Goal: Task Accomplishment & Management: Manage account settings

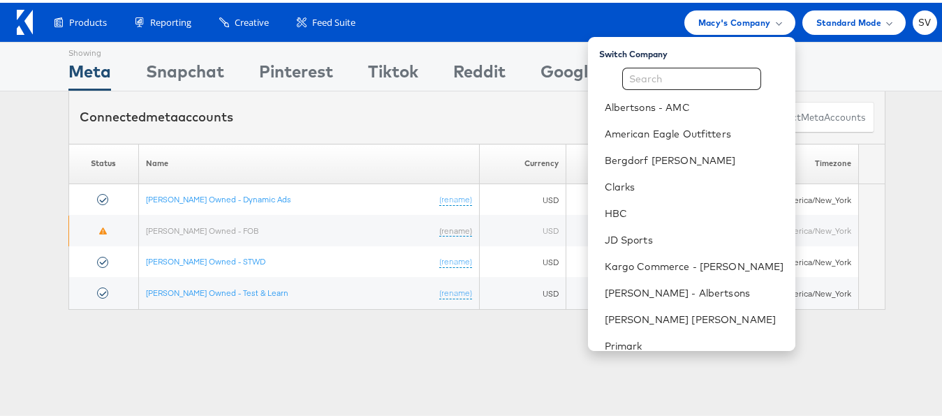
scroll to position [67, 0]
click at [687, 71] on input "text" at bounding box center [691, 76] width 139 height 22
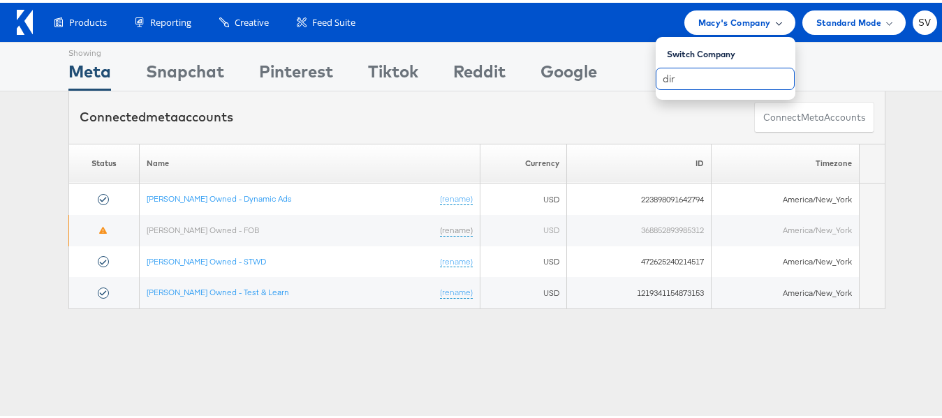
type input "dir"
click at [736, 13] on span "Macy's Company" at bounding box center [735, 20] width 73 height 15
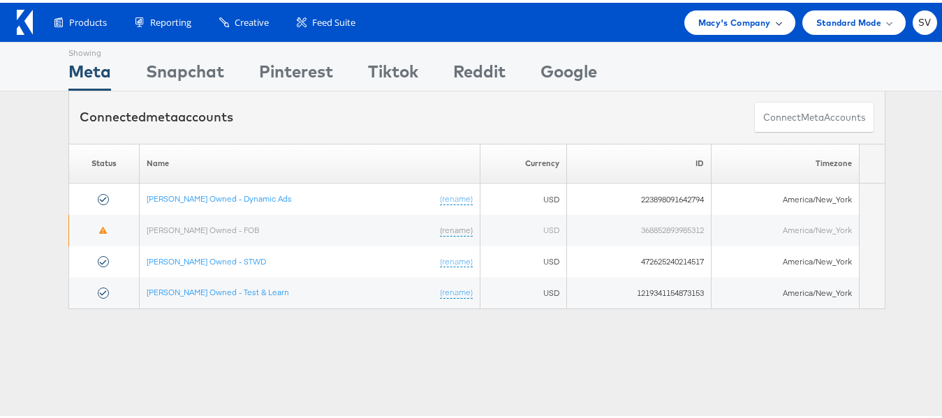
click at [721, 22] on span "Macy's Company" at bounding box center [735, 20] width 73 height 15
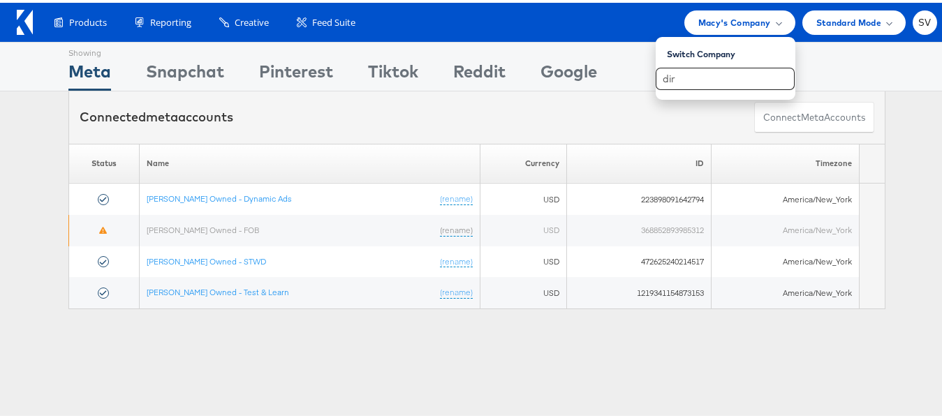
click at [30, 9] on icon at bounding box center [25, 19] width 16 height 25
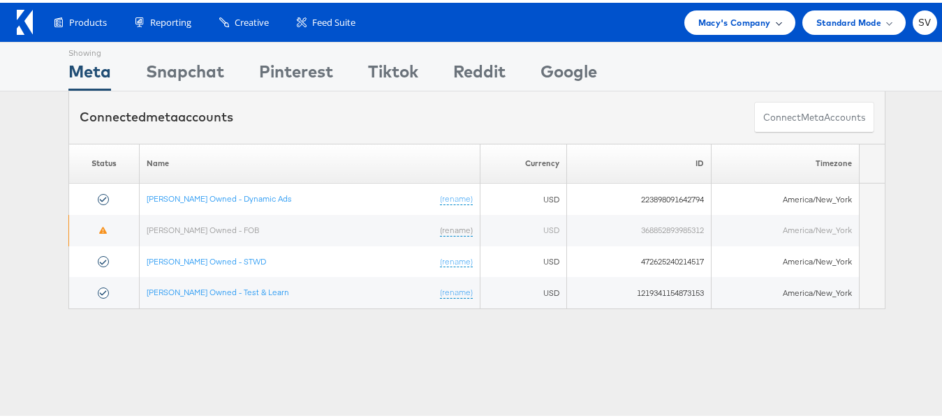
click at [715, 18] on span "Macy's Company" at bounding box center [735, 20] width 73 height 15
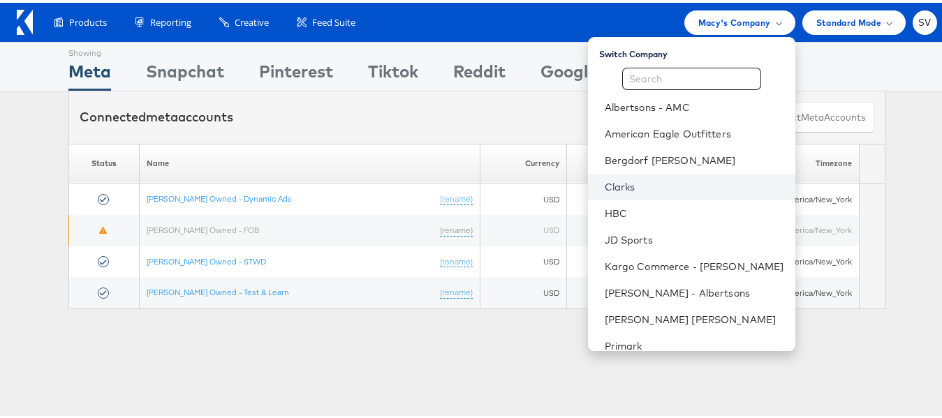
scroll to position [67, 0]
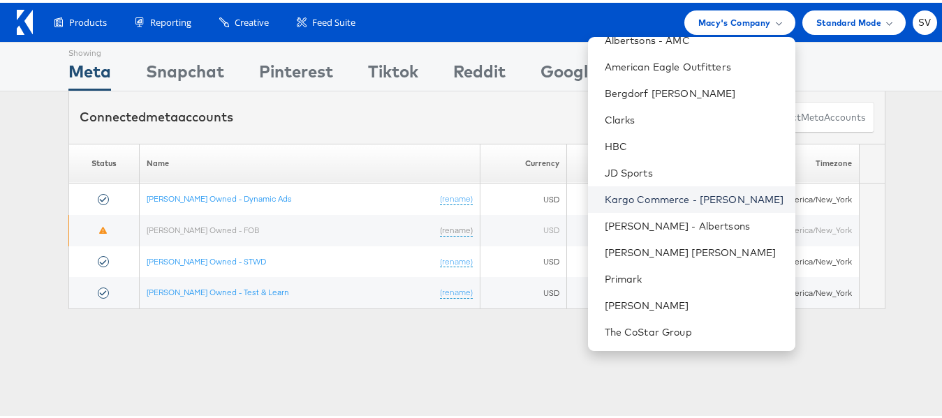
click at [671, 196] on link "Kargo Commerce - Subodh Verma" at bounding box center [695, 197] width 180 height 14
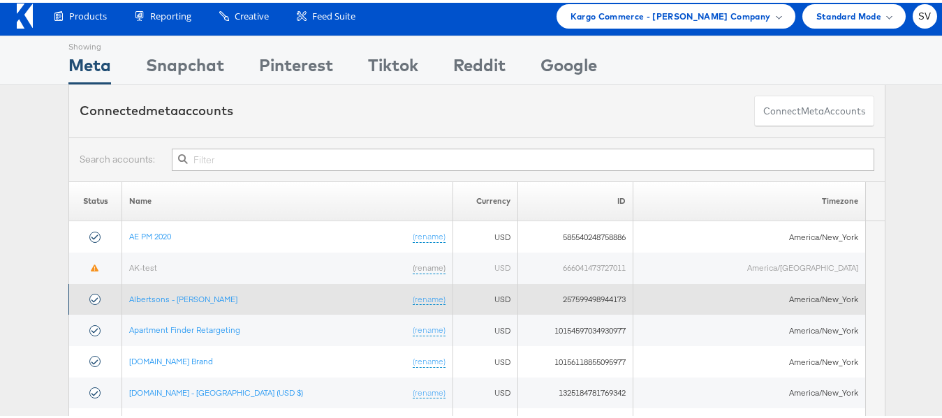
scroll to position [1, 0]
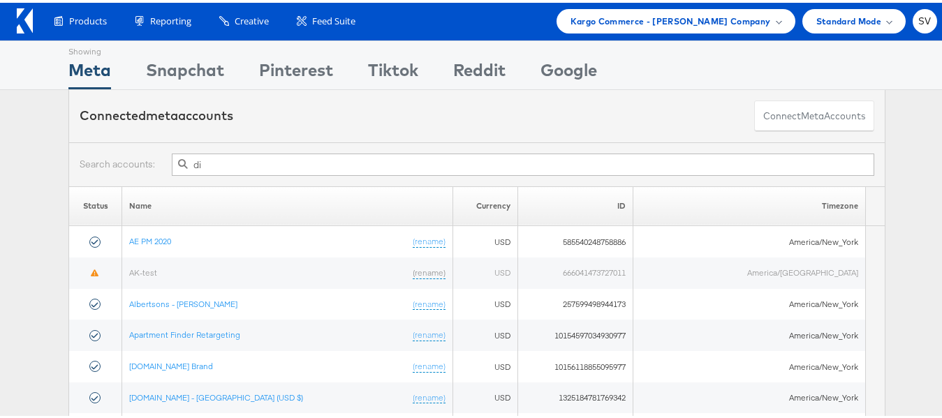
type input "dir"
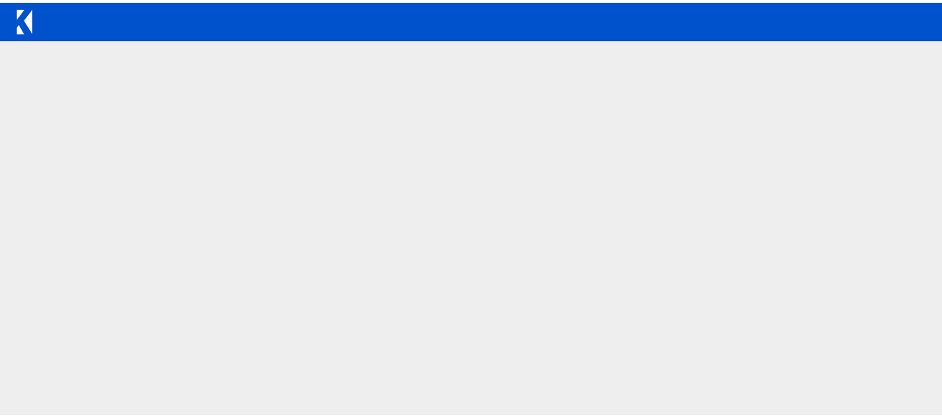
scroll to position [1, 0]
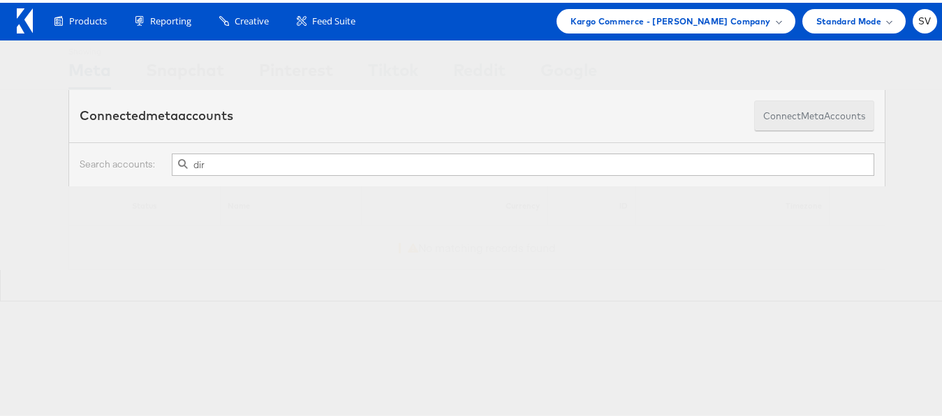
type input "dir"
click at [794, 123] on button "Connect meta Accounts" at bounding box center [814, 113] width 120 height 31
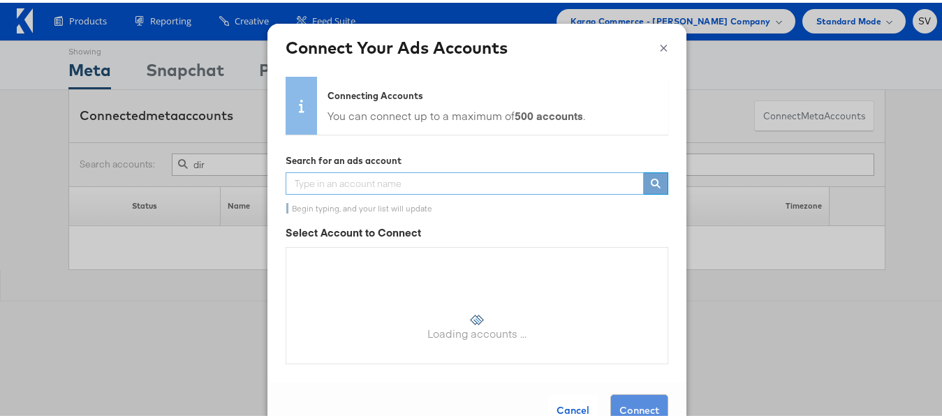
click at [462, 180] on input "text" at bounding box center [465, 181] width 358 height 22
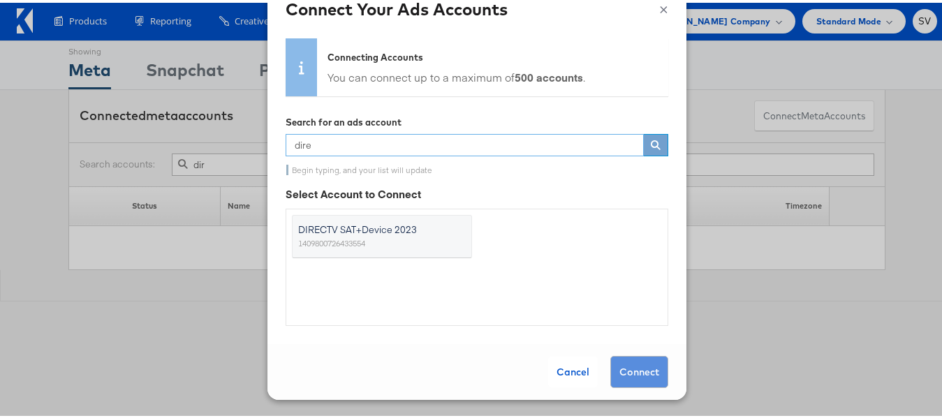
type input "dire"
click at [374, 231] on span "DIRECTV SAT+Device 2023" at bounding box center [373, 227] width 151 height 14
click at [0, 0] on input "DIRECTV SAT+Device 2023 1409800726433554" at bounding box center [0, 0] width 0 height 0
click at [635, 372] on button "Connect" at bounding box center [640, 369] width 58 height 32
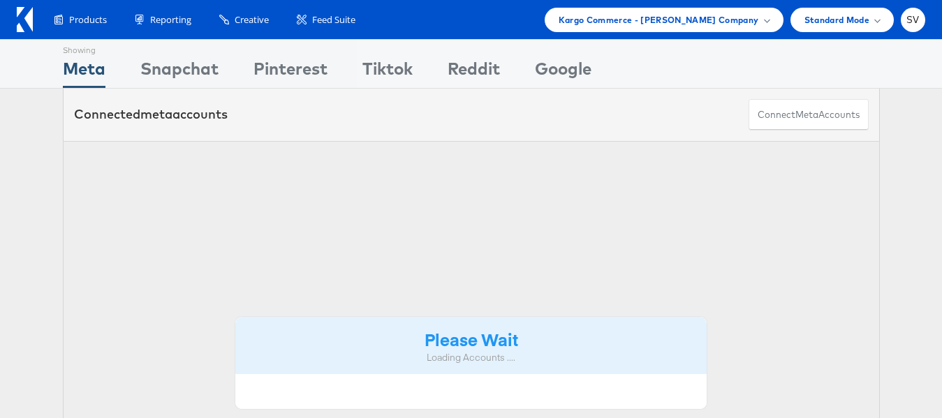
scroll to position [1, 0]
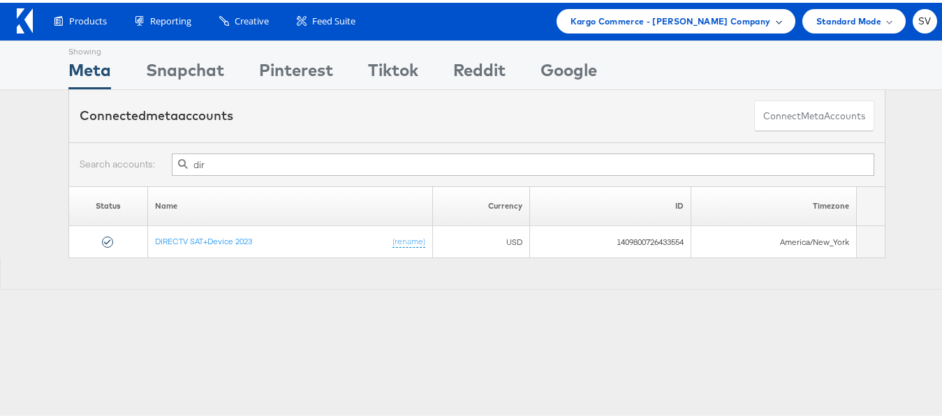
type input "dir"
click at [689, 23] on span "Kargo Commerce - [PERSON_NAME] Company" at bounding box center [671, 18] width 200 height 15
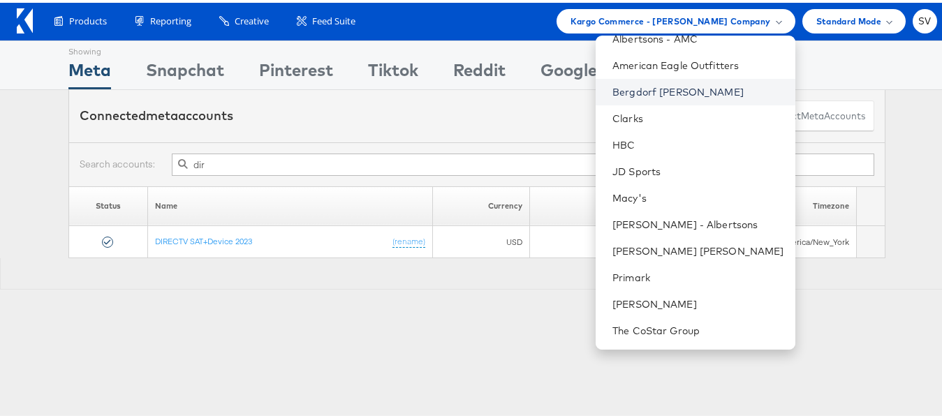
scroll to position [0, 0]
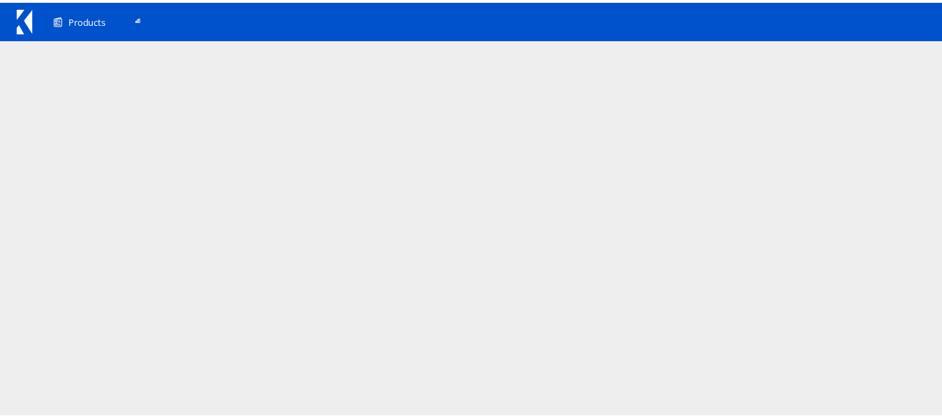
scroll to position [1, 0]
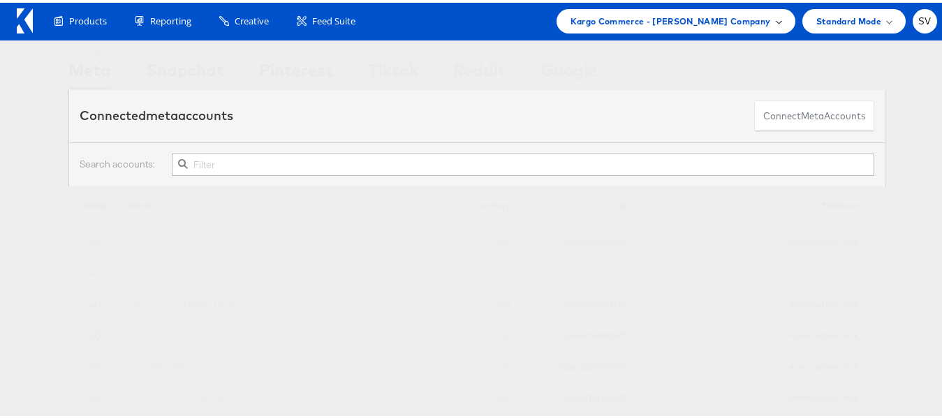
click at [651, 15] on span "Kargo Commerce - Subodh Verma Company" at bounding box center [671, 18] width 200 height 15
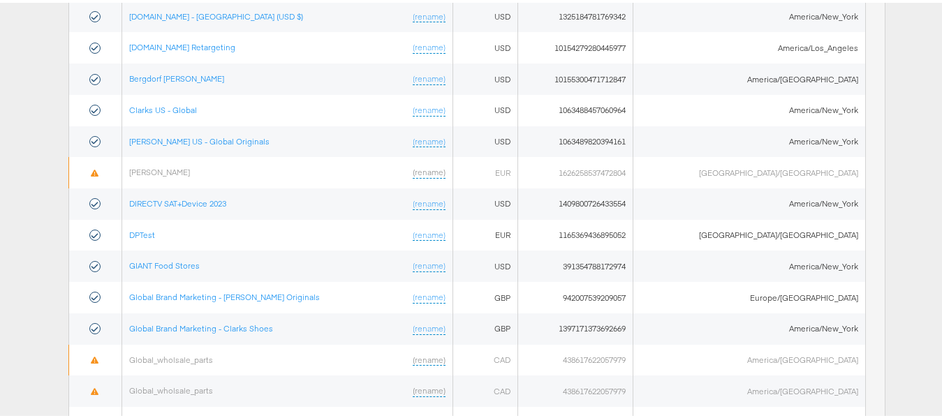
scroll to position [383, 0]
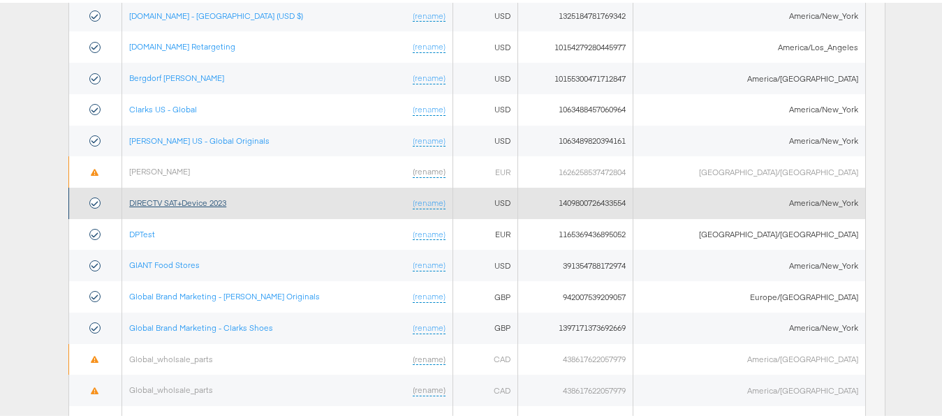
click at [190, 200] on link "DIRECTV SAT+Device 2023" at bounding box center [177, 200] width 97 height 10
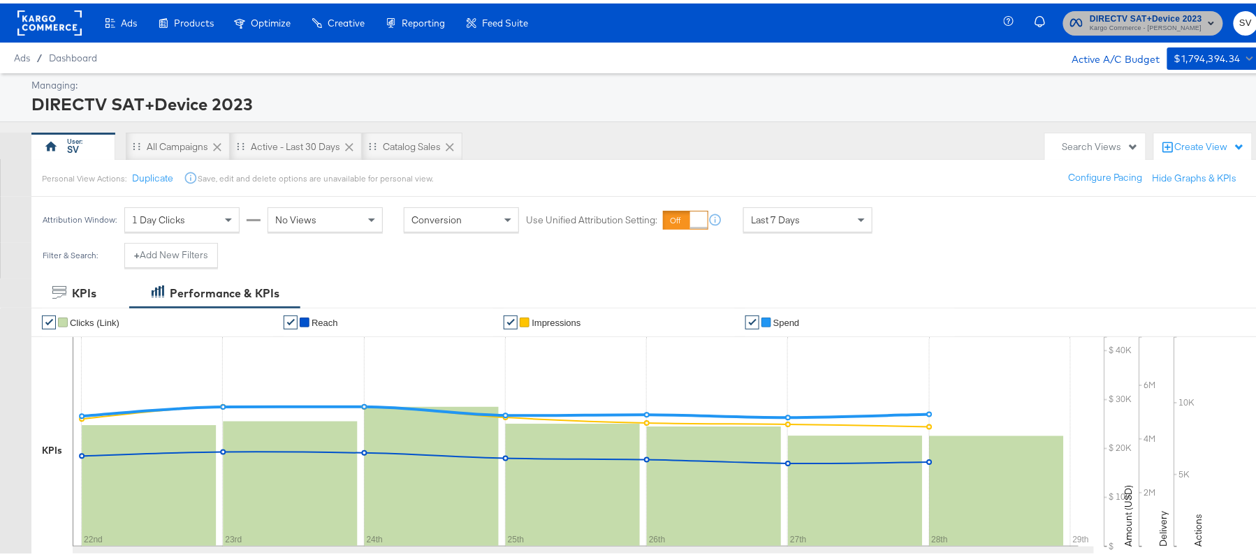
click at [1108, 17] on span "DIRECTV SAT+Device 2023" at bounding box center [1146, 15] width 112 height 15
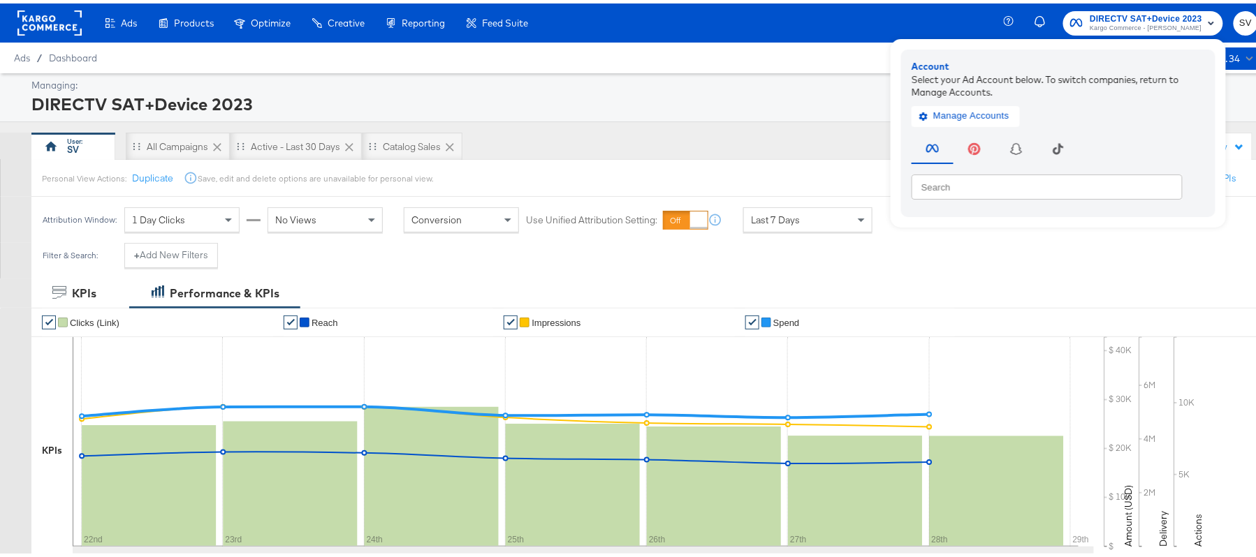
click at [729, 132] on div "SV All Campaigns Active - Last 30 Days Catalog Sales" at bounding box center [534, 143] width 1007 height 28
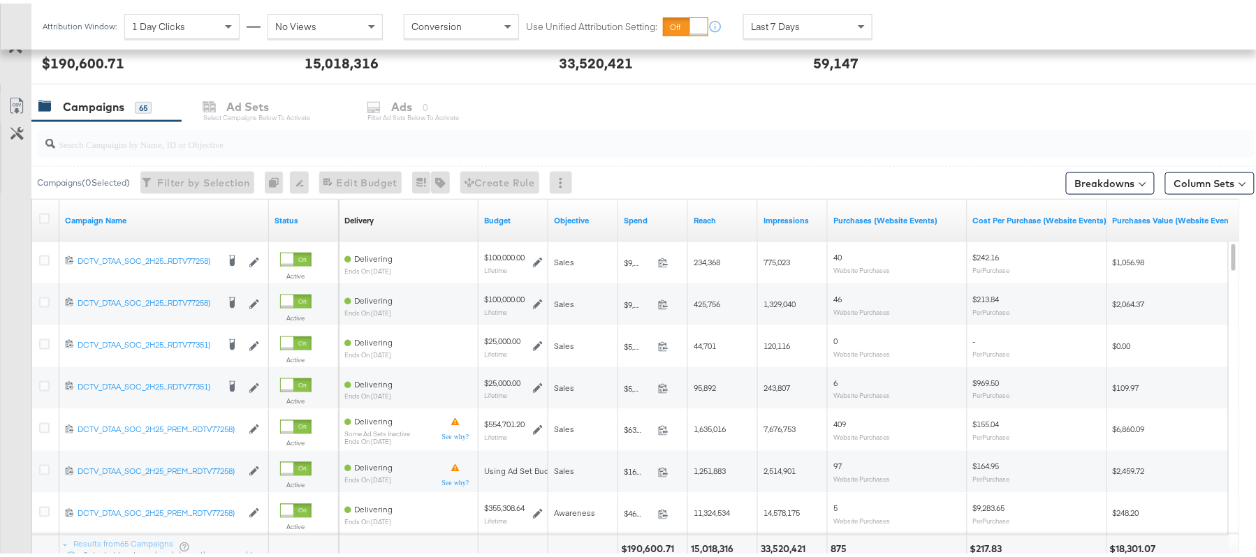
scroll to position [534, 0]
